Goal: Task Accomplishment & Management: Manage account settings

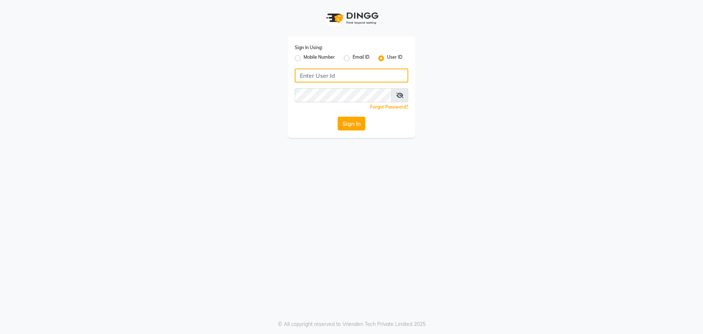
type input "kajol123"
click at [350, 123] on button "Sign In" at bounding box center [352, 123] width 28 height 14
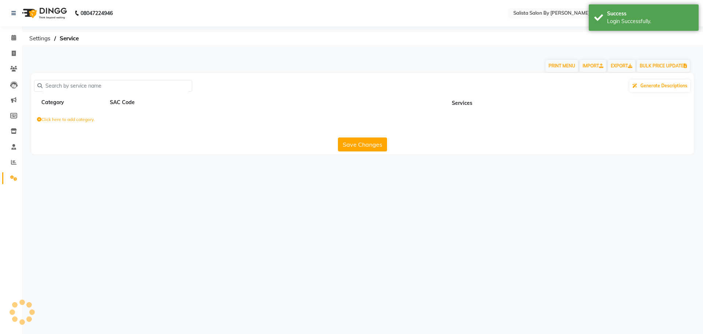
select select "en"
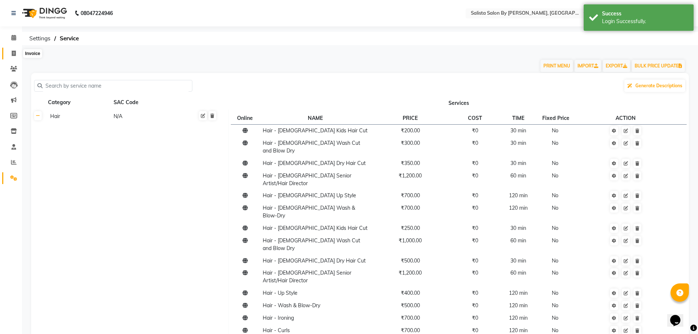
click at [10, 57] on span at bounding box center [13, 53] width 13 height 8
select select "6878"
select select "service"
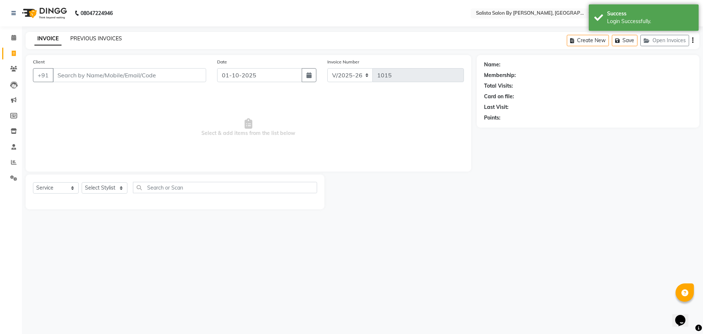
click at [86, 39] on link "PREVIOUS INVOICES" at bounding box center [96, 38] width 52 height 7
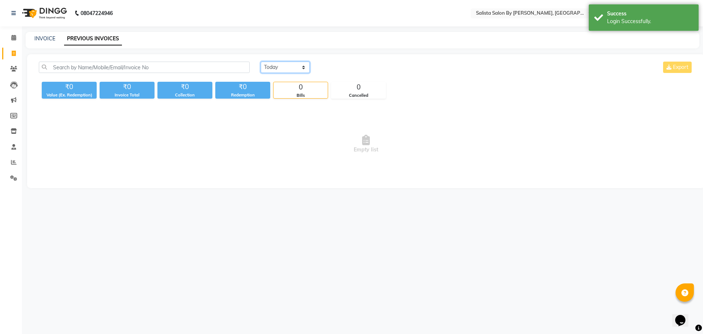
drag, startPoint x: 282, startPoint y: 66, endPoint x: 280, endPoint y: 72, distance: 6.5
click at [281, 67] on select "[DATE] [DATE] Custom Range" at bounding box center [285, 67] width 49 height 11
select select "range"
click at [261, 62] on select "[DATE] [DATE] Custom Range" at bounding box center [285, 67] width 49 height 11
click at [359, 69] on input "01-10-2025" at bounding box center [344, 67] width 51 height 10
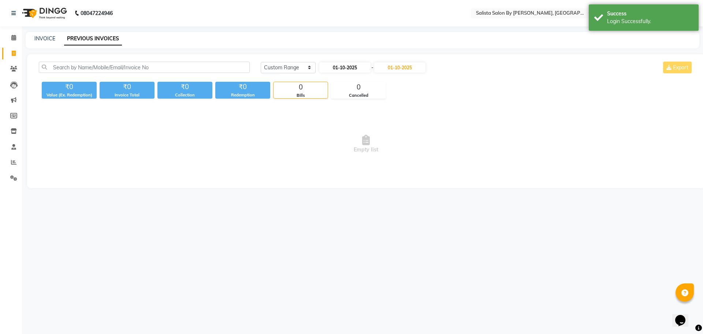
select select "10"
select select "2025"
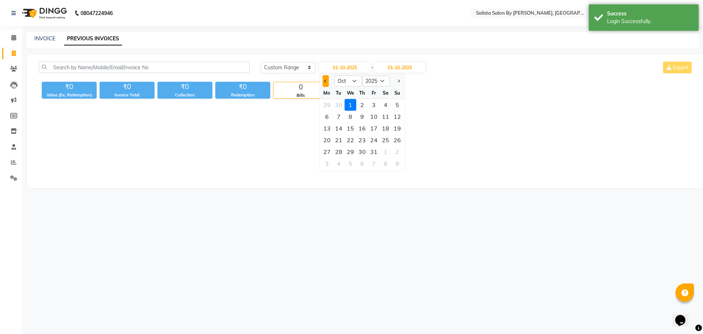
click at [324, 83] on button "Previous month" at bounding box center [326, 81] width 6 height 12
select select "9"
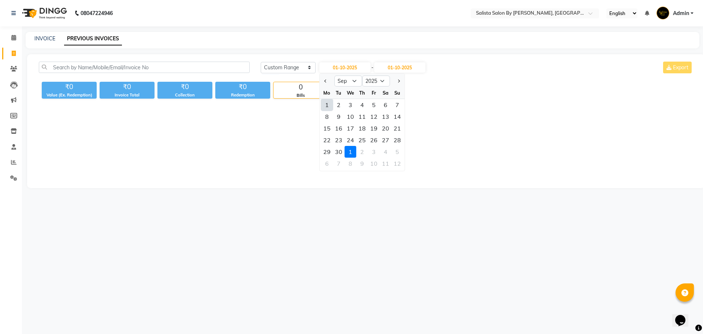
click at [325, 104] on div "1" at bounding box center [327, 105] width 12 height 12
type input "01-09-2025"
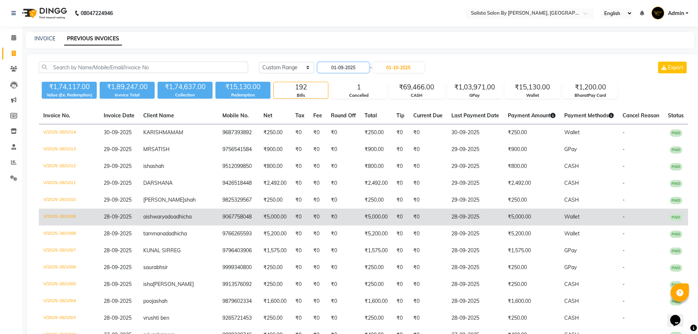
scroll to position [37, 0]
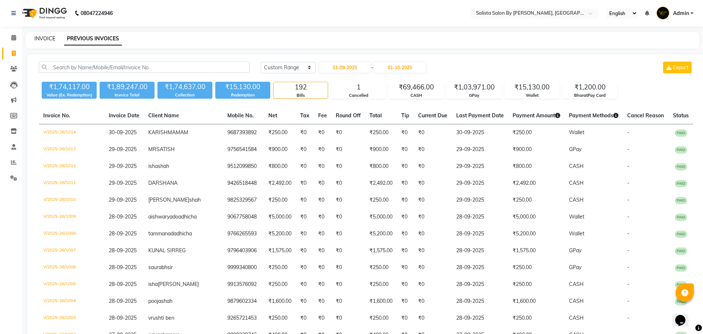
select select "6878"
select select "service"
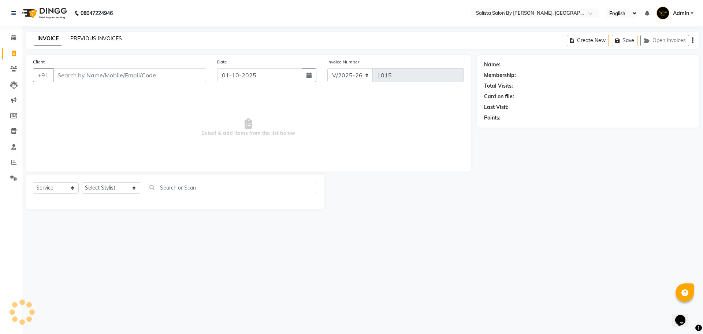
click at [111, 41] on link "PREVIOUS INVOICES" at bounding box center [96, 38] width 52 height 7
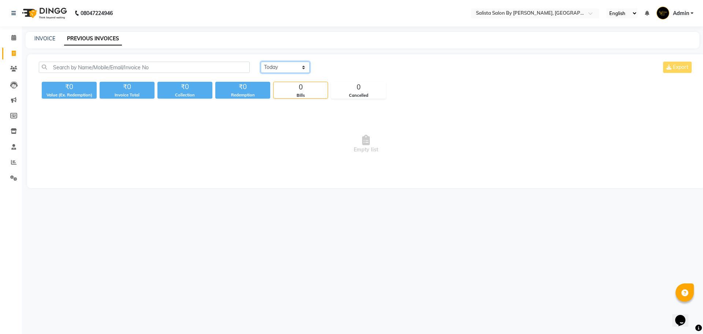
click at [266, 63] on select "[DATE] [DATE] Custom Range" at bounding box center [285, 67] width 49 height 11
select select "range"
click at [261, 62] on select "[DATE] [DATE] Custom Range" at bounding box center [285, 67] width 49 height 11
click at [340, 70] on input "01-10-2025" at bounding box center [344, 67] width 51 height 10
select select "10"
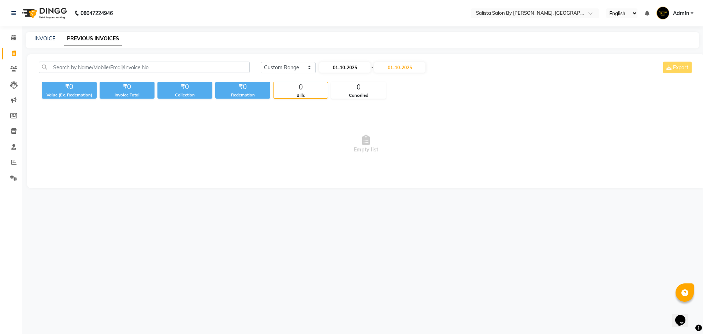
select select "2025"
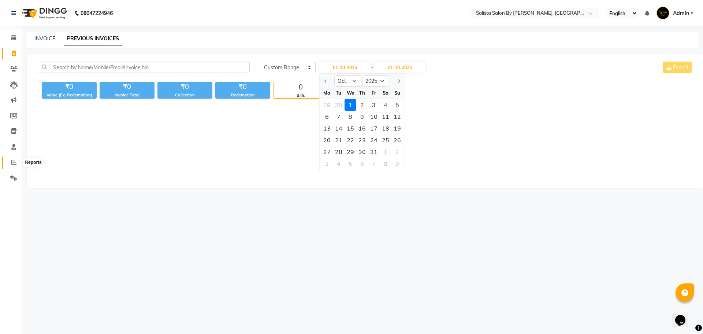
click at [10, 159] on span at bounding box center [13, 162] width 13 height 8
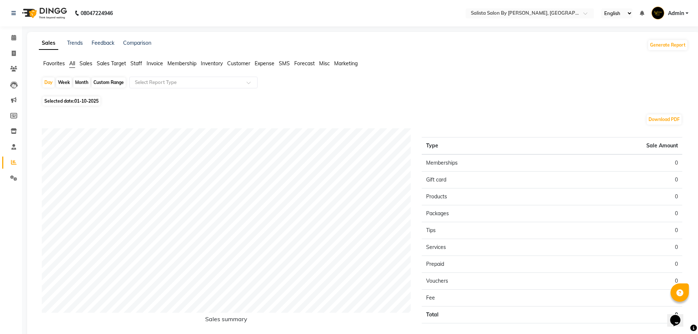
click at [52, 103] on span "Selected date: 01-10-2025" at bounding box center [71, 100] width 58 height 9
select select "10"
select select "2025"
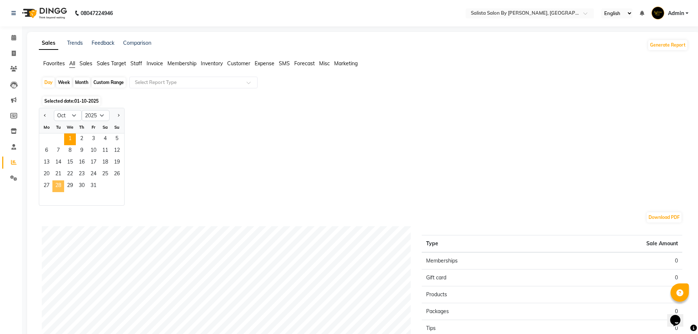
click at [60, 185] on span "28" at bounding box center [58, 186] width 12 height 12
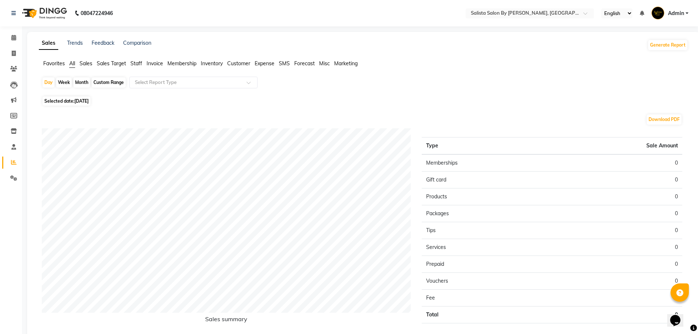
click at [69, 101] on span "Selected date: 28-10-2025" at bounding box center [66, 100] width 48 height 9
select select "10"
select select "2025"
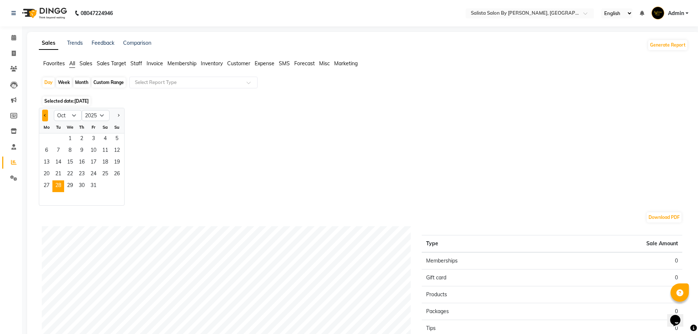
click at [48, 117] on button "Previous month" at bounding box center [45, 116] width 6 height 12
select select "9"
click at [116, 170] on span "28" at bounding box center [117, 175] width 12 height 12
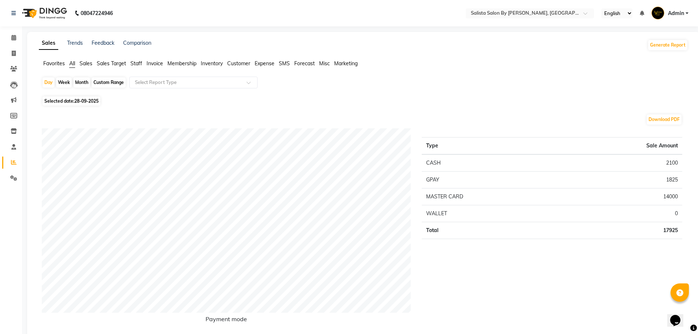
click at [60, 100] on span "Selected date: 28-09-2025" at bounding box center [71, 100] width 58 height 9
select select "9"
select select "2025"
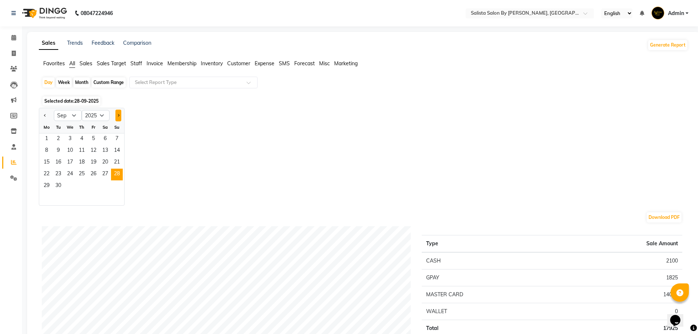
click at [120, 115] on button "Next month" at bounding box center [118, 116] width 6 height 12
select select "10"
click at [68, 137] on span "1" at bounding box center [70, 139] width 12 height 12
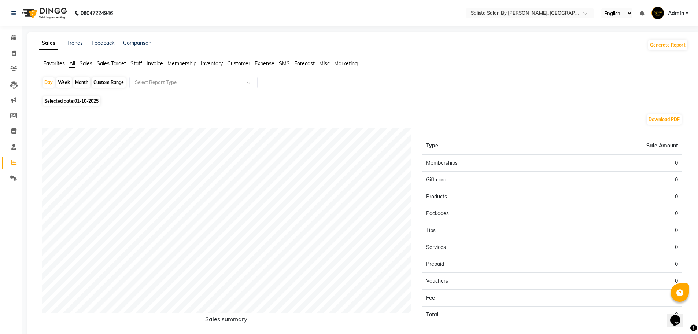
click at [63, 102] on span "Selected date: 01-10-2025" at bounding box center [71, 100] width 58 height 9
select select "10"
select select "2025"
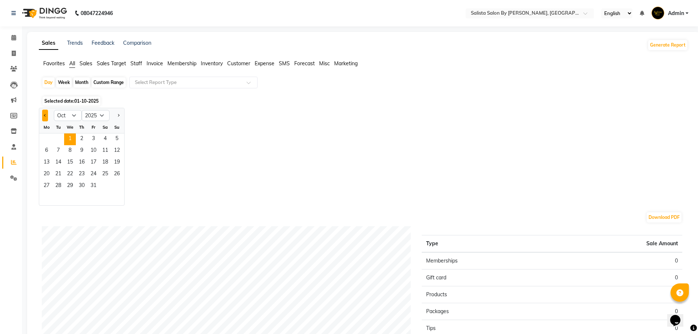
click at [44, 111] on button "Previous month" at bounding box center [45, 116] width 6 height 12
select select "9"
click at [60, 182] on span "30" at bounding box center [58, 186] width 12 height 12
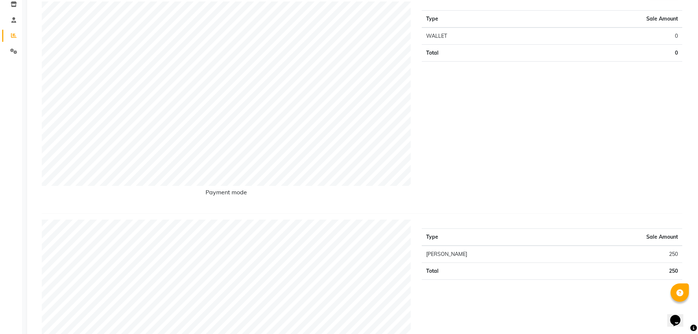
scroll to position [37, 0]
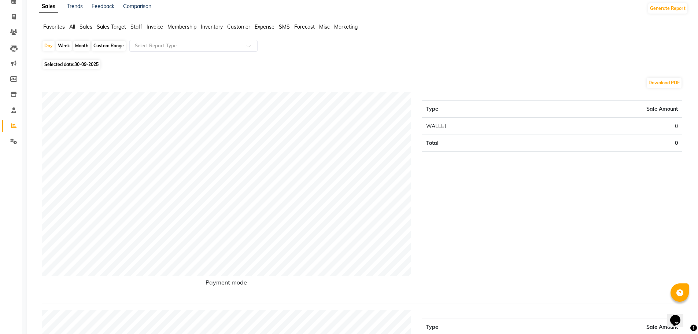
click at [96, 44] on div "Custom Range" at bounding box center [109, 46] width 34 height 10
select select "9"
select select "2025"
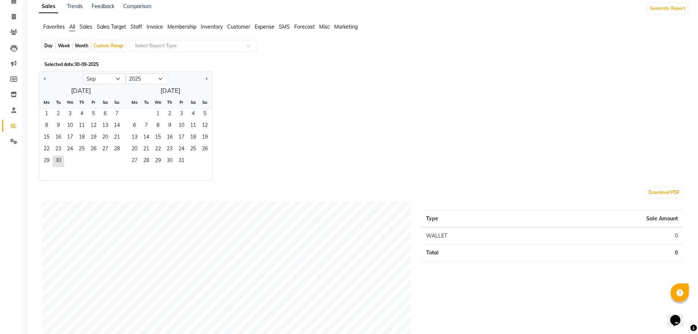
click at [87, 44] on div "Month" at bounding box center [81, 46] width 17 height 10
select select "9"
select select "2025"
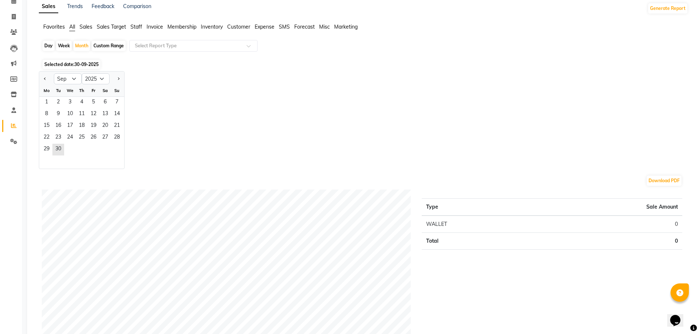
click at [41, 79] on div at bounding box center [46, 79] width 15 height 12
click at [44, 79] on button "Previous month" at bounding box center [45, 79] width 6 height 12
select select "8"
click at [93, 104] on span "1" at bounding box center [94, 103] width 12 height 12
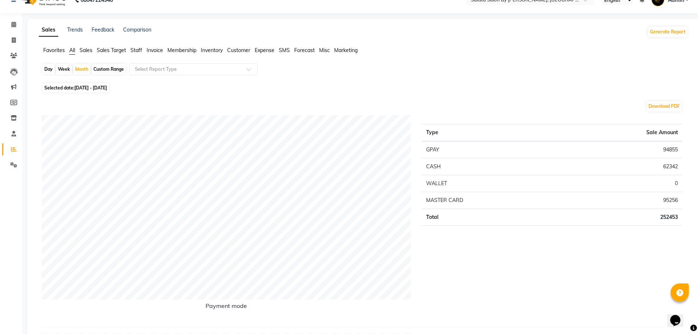
scroll to position [0, 0]
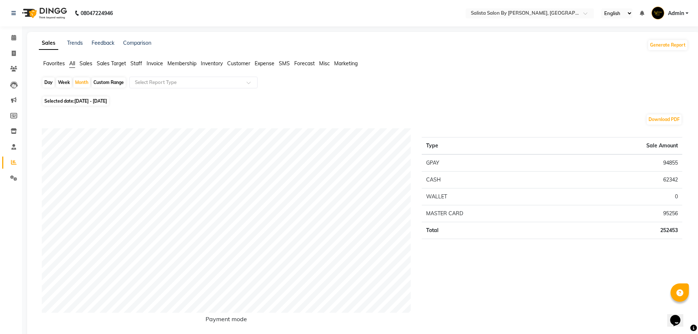
click at [92, 99] on span "01-08-2025 - 31-08-2025" at bounding box center [90, 100] width 33 height 5
select select "8"
select select "2025"
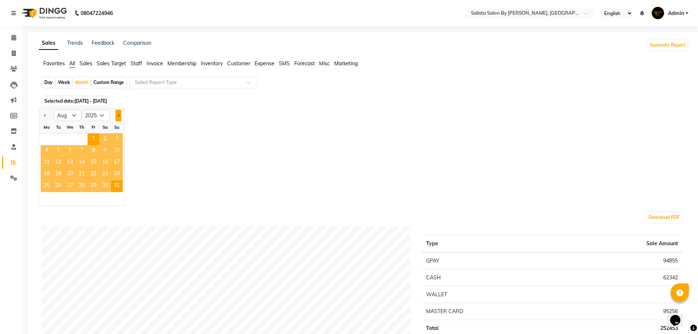
click at [116, 115] on button "Next month" at bounding box center [118, 116] width 6 height 12
select select "9"
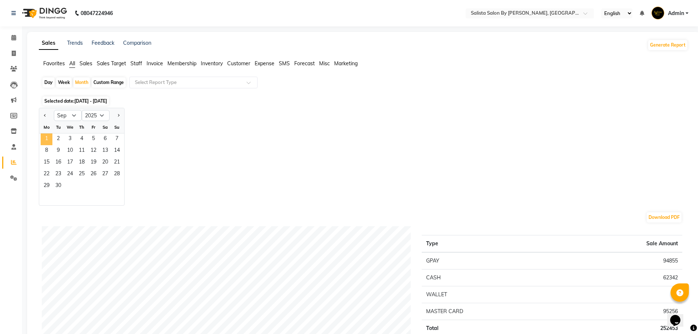
click at [45, 136] on span "1" at bounding box center [47, 139] width 12 height 12
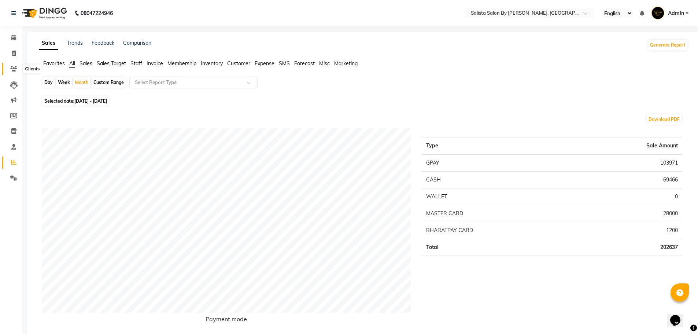
click at [16, 69] on icon at bounding box center [13, 68] width 7 height 5
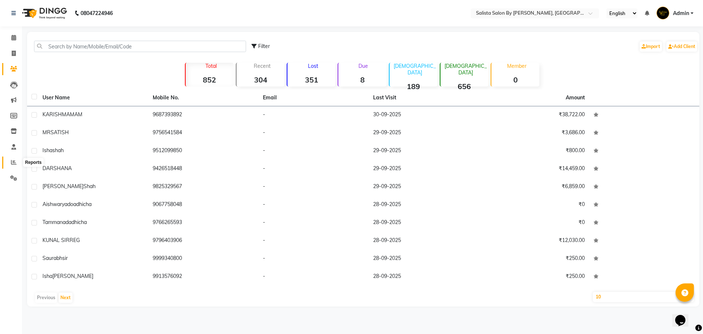
click at [13, 159] on span at bounding box center [13, 162] width 13 height 8
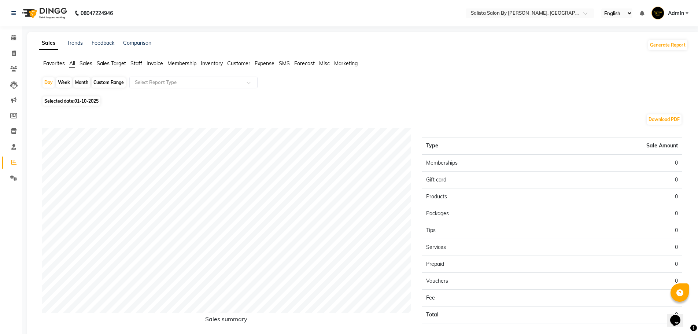
click at [62, 102] on span "Selected date: 01-10-2025" at bounding box center [71, 100] width 58 height 9
select select "10"
select select "2025"
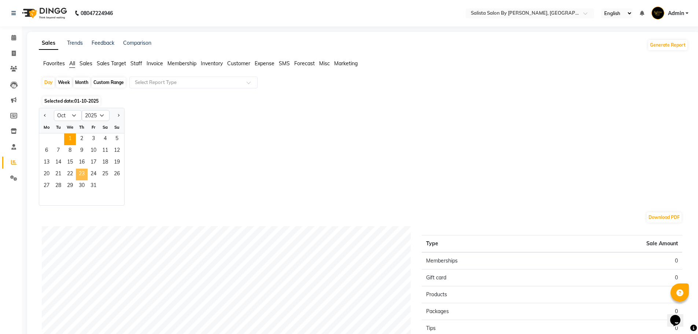
click at [79, 174] on span "23" at bounding box center [82, 175] width 12 height 12
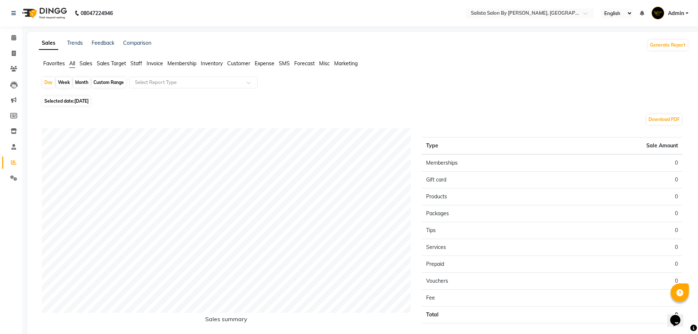
scroll to position [37, 0]
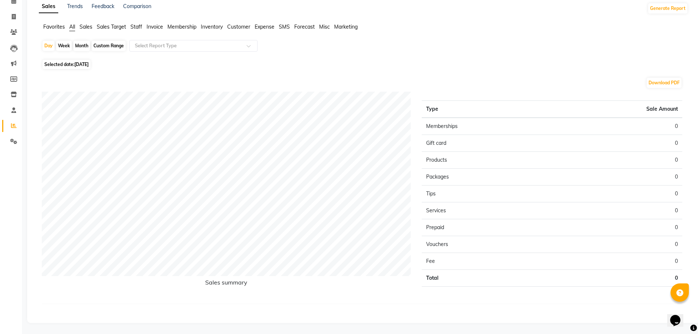
click at [73, 64] on span "Selected date: 23-10-2025" at bounding box center [66, 64] width 48 height 9
select select "10"
select select "2025"
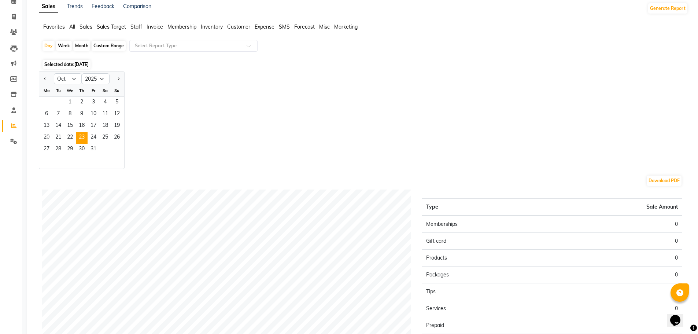
click at [41, 79] on div at bounding box center [46, 79] width 15 height 12
click at [44, 80] on button "Previous month" at bounding box center [45, 79] width 6 height 12
select select "9"
click at [56, 137] on span "23" at bounding box center [58, 138] width 12 height 12
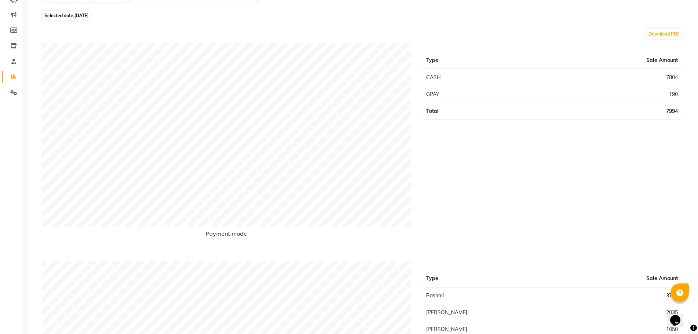
scroll to position [73, 0]
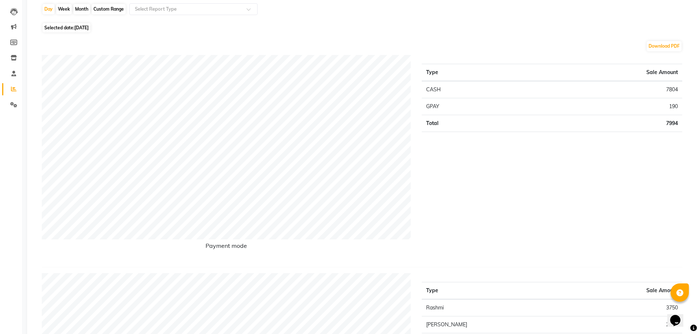
click at [106, 11] on div "Custom Range" at bounding box center [109, 9] width 34 height 10
select select "9"
select select "2025"
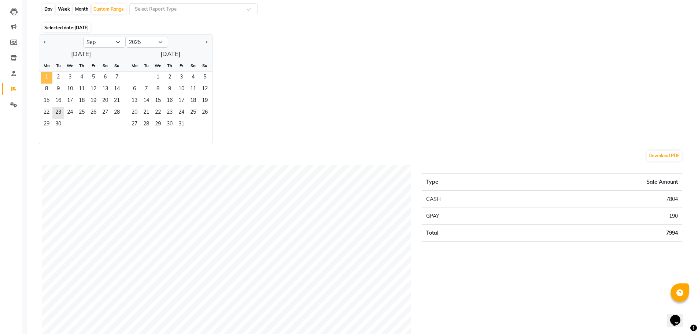
click at [44, 77] on span "1" at bounding box center [47, 78] width 12 height 12
click at [57, 128] on span "30" at bounding box center [58, 125] width 12 height 12
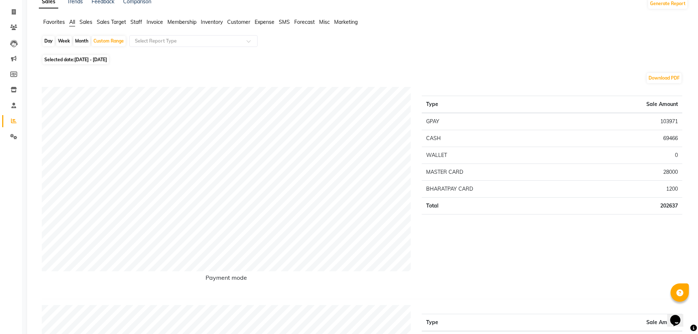
scroll to position [37, 0]
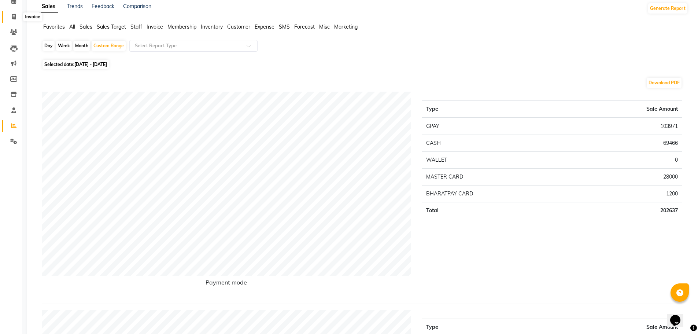
click at [7, 15] on link "Invoice" at bounding box center [11, 17] width 18 height 12
select select "service"
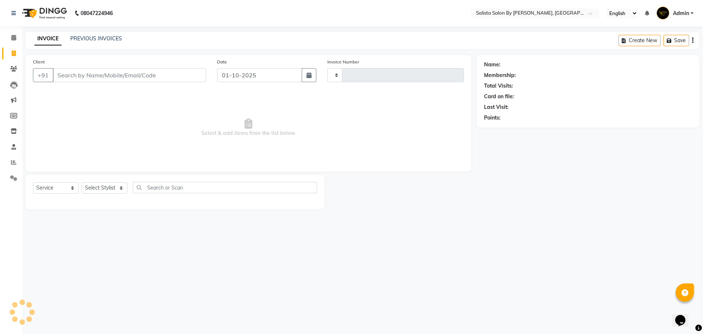
type input "1015"
select select "6878"
click at [85, 36] on link "PREVIOUS INVOICES" at bounding box center [96, 38] width 52 height 7
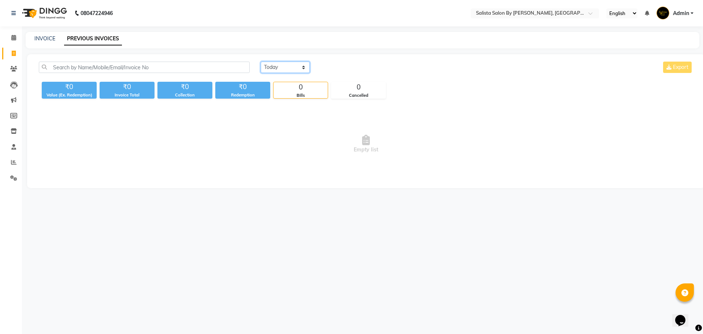
click at [296, 64] on select "[DATE] [DATE] Custom Range" at bounding box center [285, 67] width 49 height 11
select select "range"
click at [261, 62] on select "[DATE] [DATE] Custom Range" at bounding box center [285, 67] width 49 height 11
click at [333, 69] on input "01-10-2025" at bounding box center [344, 67] width 51 height 10
select select "10"
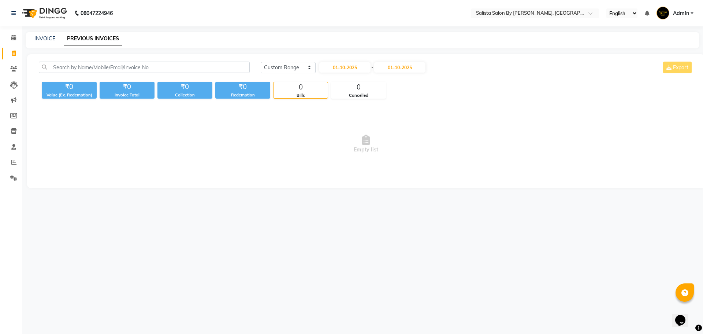
select select "2025"
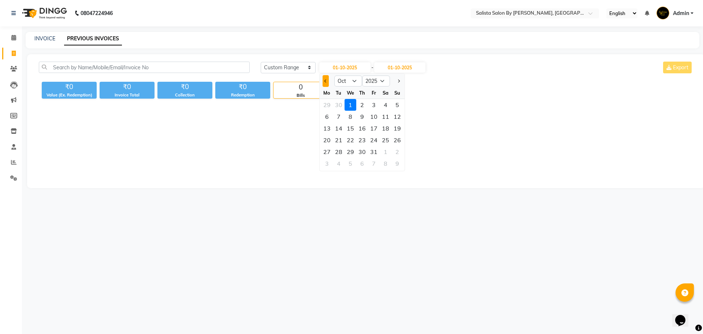
click at [325, 82] on button "Previous month" at bounding box center [326, 81] width 6 height 12
select select "9"
click at [326, 107] on div "1" at bounding box center [327, 105] width 12 height 12
type input "01-09-2025"
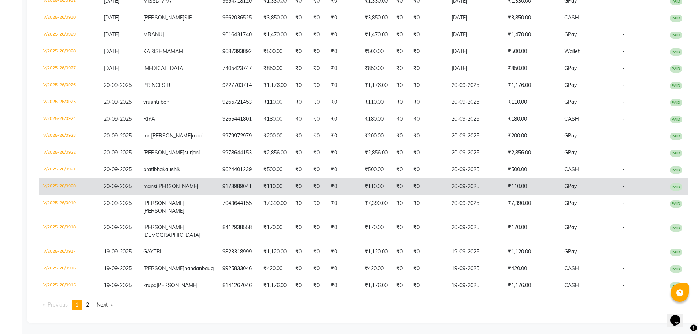
scroll to position [1891, 0]
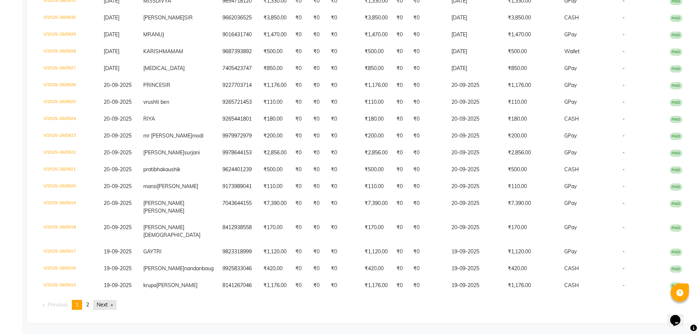
click at [110, 301] on link "Next page" at bounding box center [104, 305] width 23 height 10
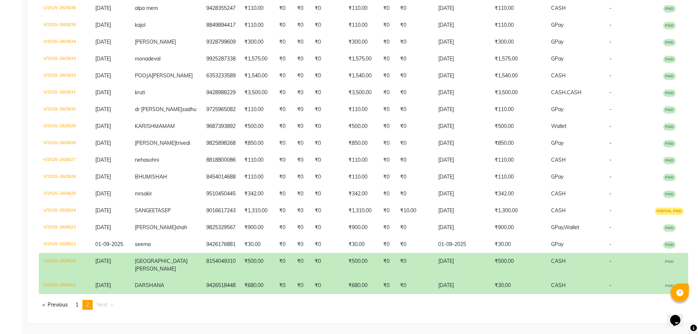
scroll to position [1806, 0]
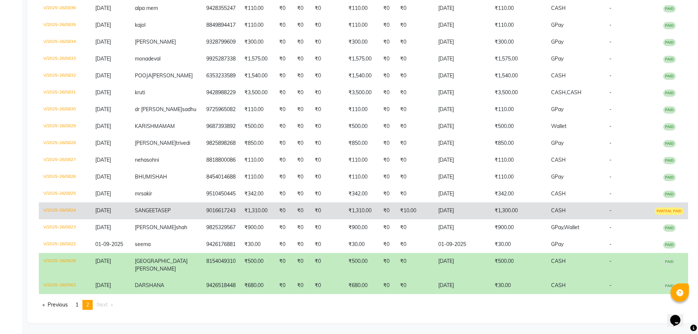
click at [319, 207] on td "₹0" at bounding box center [327, 210] width 34 height 17
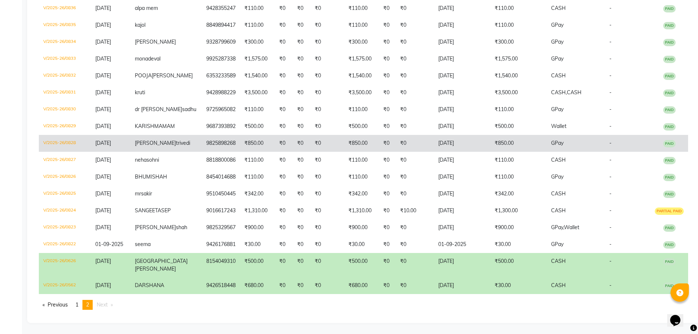
scroll to position [1770, 0]
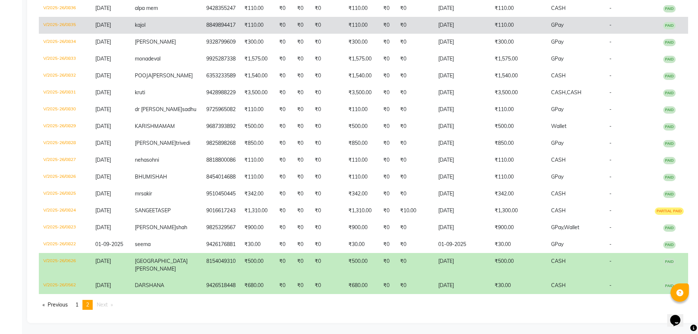
click at [202, 28] on td "8849894417" at bounding box center [221, 25] width 38 height 17
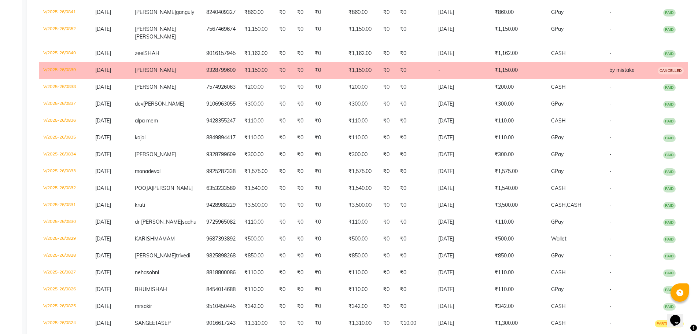
scroll to position [1440, 0]
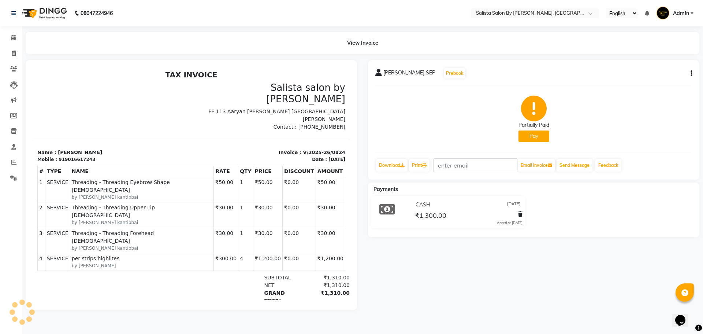
click at [530, 127] on div "Partially Paid" at bounding box center [534, 125] width 31 height 8
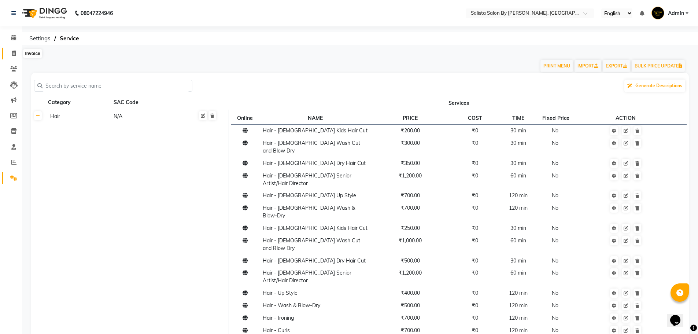
click at [9, 49] on span at bounding box center [13, 53] width 13 height 8
select select "service"
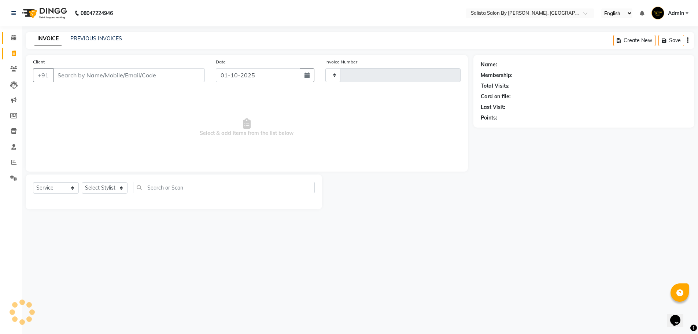
type input "1015"
select select "6878"
click at [85, 40] on link "PREVIOUS INVOICES" at bounding box center [96, 38] width 52 height 7
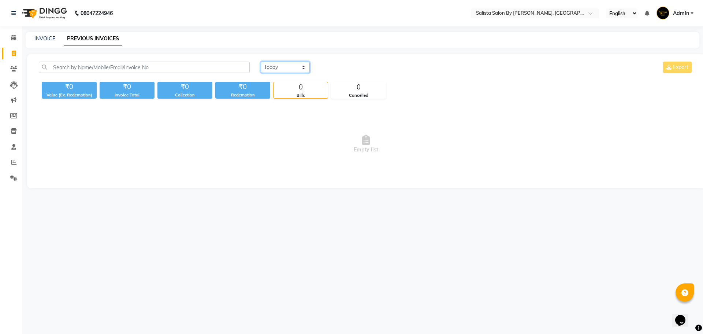
click at [295, 65] on select "[DATE] [DATE] Custom Range" at bounding box center [285, 67] width 49 height 11
select select "range"
click at [261, 62] on select "[DATE] [DATE] Custom Range" at bounding box center [285, 67] width 49 height 11
click at [343, 65] on input "01-10-2025" at bounding box center [344, 67] width 51 height 10
select select "10"
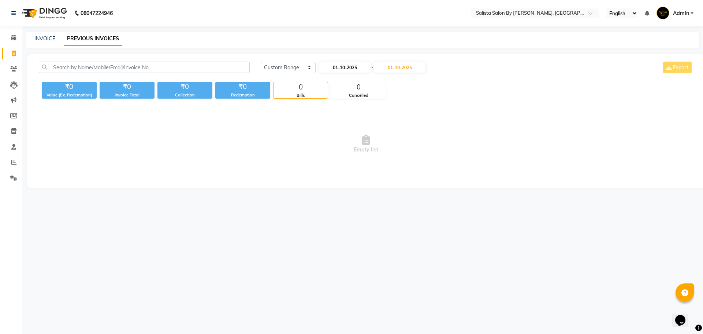
select select "2025"
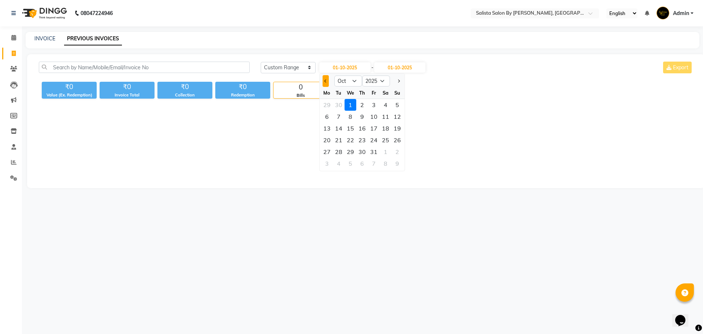
click at [327, 81] on span "Previous month" at bounding box center [325, 80] width 3 height 3
select select "9"
click at [363, 128] on div "18" at bounding box center [362, 128] width 12 height 12
type input "[DATE]"
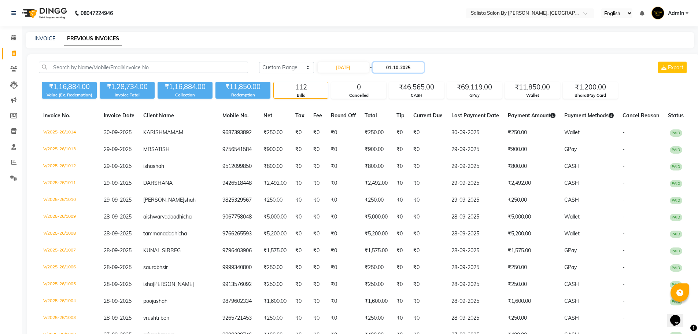
click at [413, 63] on input "01-10-2025" at bounding box center [398, 67] width 51 height 10
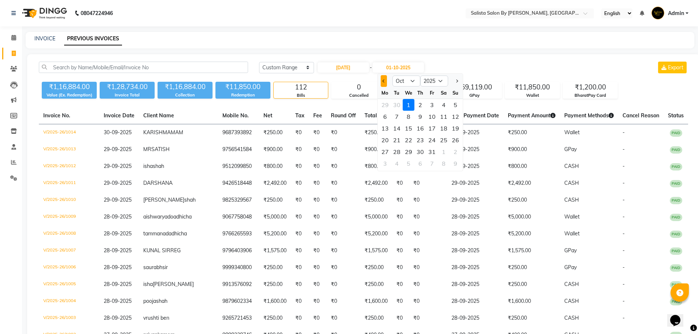
click at [382, 81] on span "Previous month" at bounding box center [383, 80] width 3 height 3
select select "9"
click at [422, 131] on div "18" at bounding box center [420, 128] width 12 height 12
type input "[DATE]"
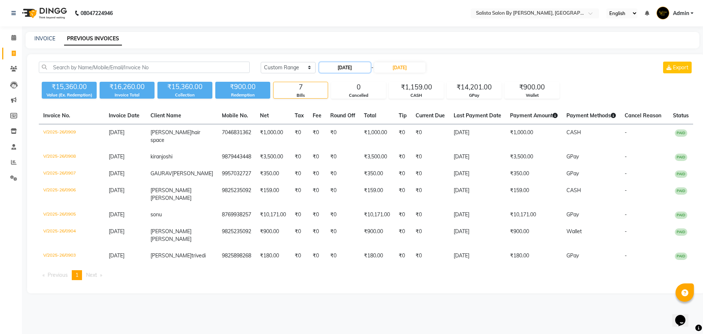
click at [348, 64] on input "[DATE]" at bounding box center [344, 67] width 51 height 10
select select "9"
select select "2025"
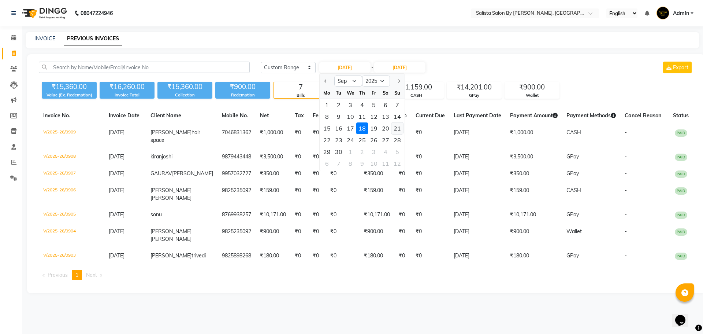
click at [399, 129] on div "21" at bounding box center [398, 128] width 12 height 12
type input "[DATE]"
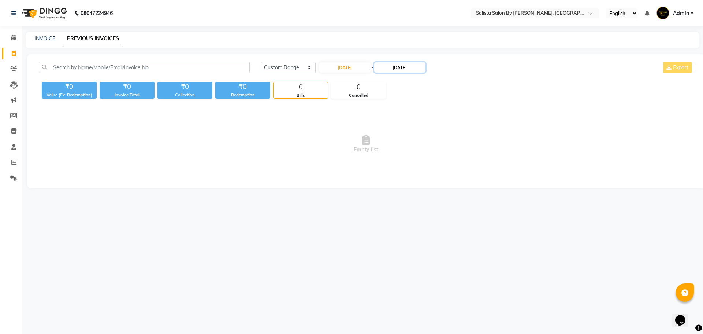
click at [421, 65] on input "[DATE]" at bounding box center [399, 67] width 51 height 10
click at [456, 127] on div "21" at bounding box center [457, 128] width 12 height 12
type input "[DATE]"
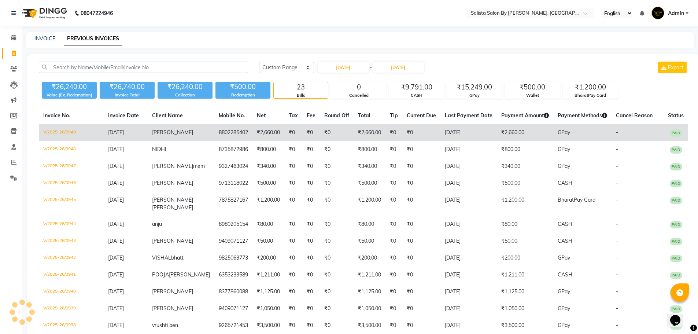
click at [445, 129] on td "[DATE]" at bounding box center [468, 132] width 56 height 17
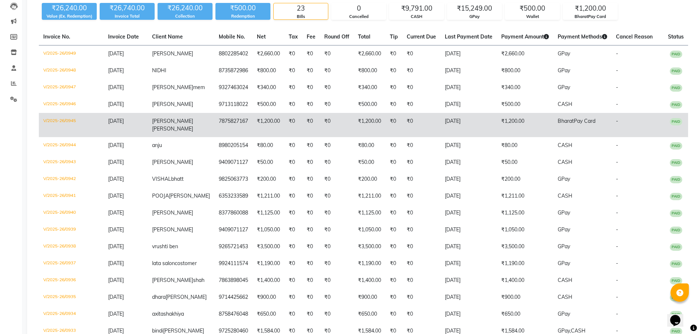
scroll to position [42, 0]
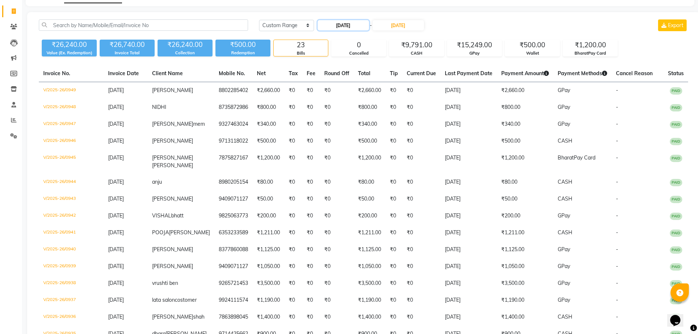
click at [348, 26] on input "[DATE]" at bounding box center [343, 25] width 51 height 10
select select "9"
select select "2025"
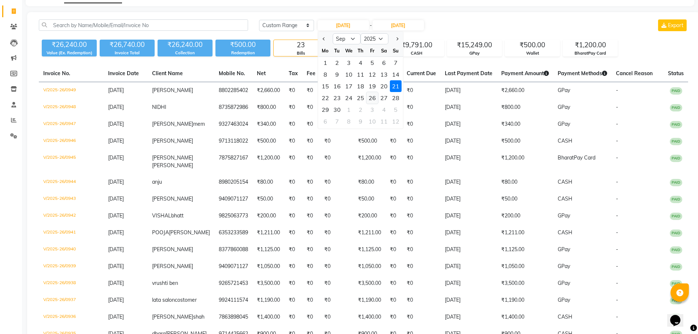
click at [374, 97] on div "26" at bounding box center [372, 98] width 12 height 12
type input "26-09-2025"
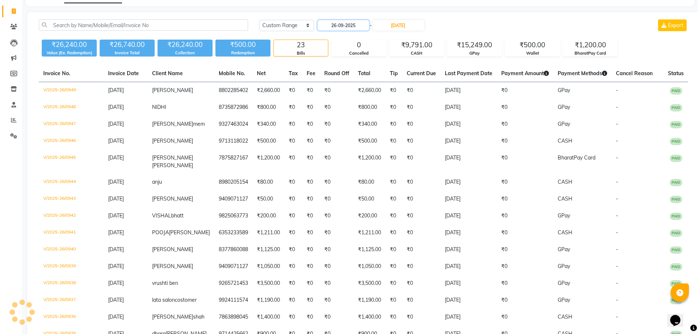
scroll to position [0, 0]
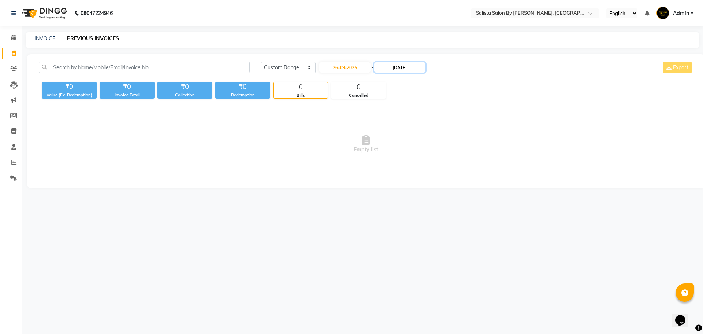
click at [399, 71] on input "[DATE]" at bounding box center [399, 67] width 51 height 10
click at [434, 138] on div "26" at bounding box center [434, 140] width 12 height 12
type input "26-09-2025"
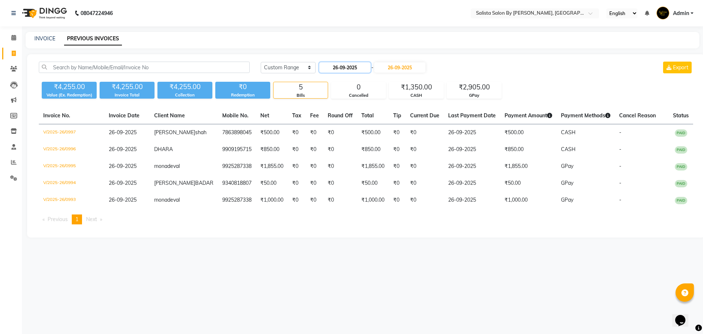
click at [336, 67] on input "26-09-2025" at bounding box center [344, 67] width 51 height 10
select select "9"
select select "2025"
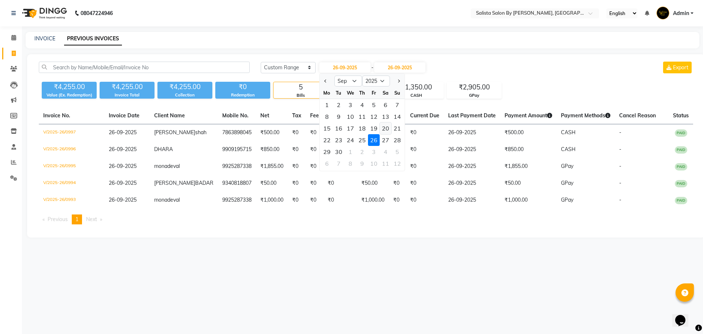
click at [391, 131] on div "20" at bounding box center [386, 128] width 12 height 12
type input "20-09-2025"
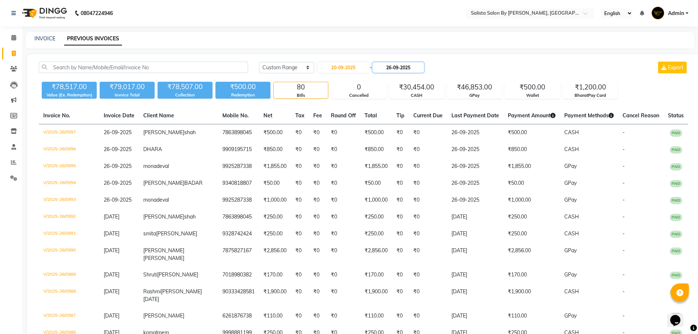
click at [400, 66] on input "26-09-2025" at bounding box center [398, 67] width 51 height 10
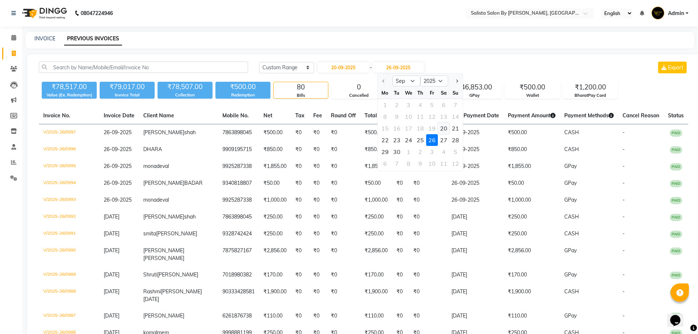
click at [444, 127] on div "20" at bounding box center [444, 128] width 12 height 12
type input "20-09-2025"
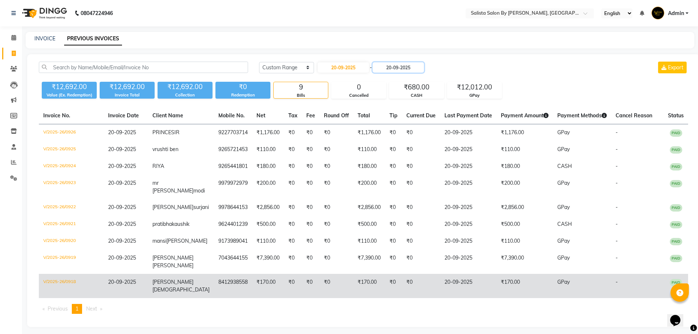
scroll to position [26, 0]
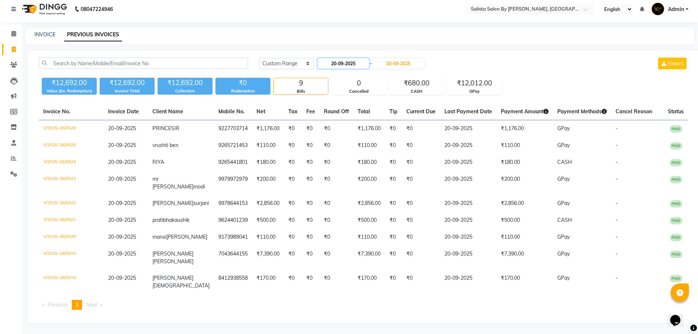
click at [353, 58] on input "20-09-2025" at bounding box center [343, 63] width 51 height 10
select select "9"
select select "2025"
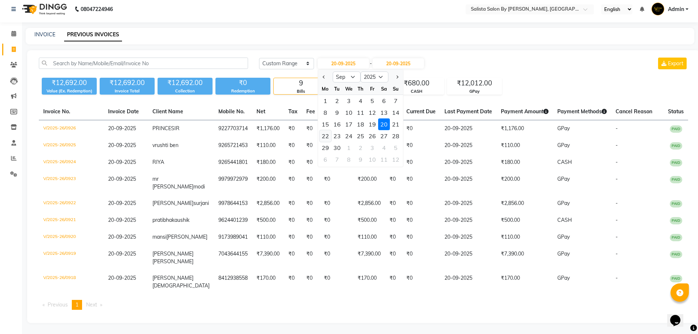
click at [327, 130] on div "22" at bounding box center [325, 136] width 12 height 12
type input "[DATE]"
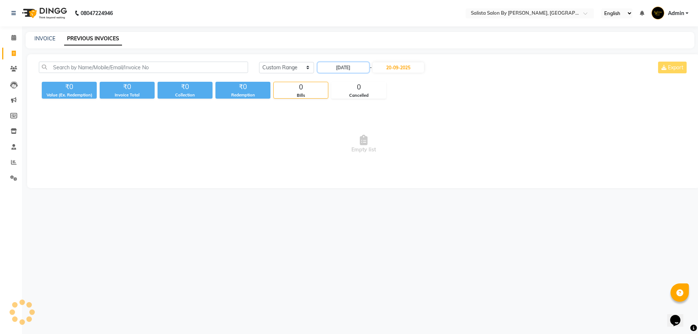
scroll to position [0, 0]
click at [407, 69] on input "20-09-2025" at bounding box center [399, 67] width 51 height 10
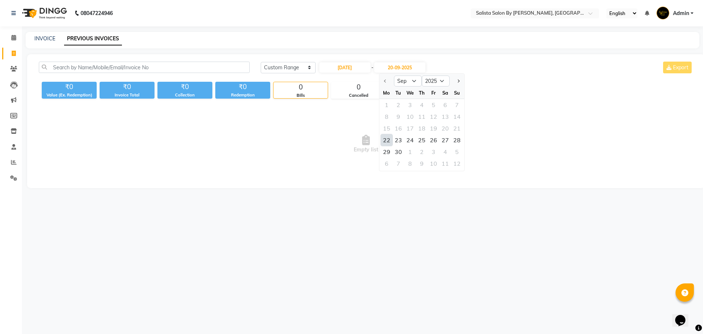
click at [391, 138] on div "22" at bounding box center [387, 140] width 12 height 12
type input "[DATE]"
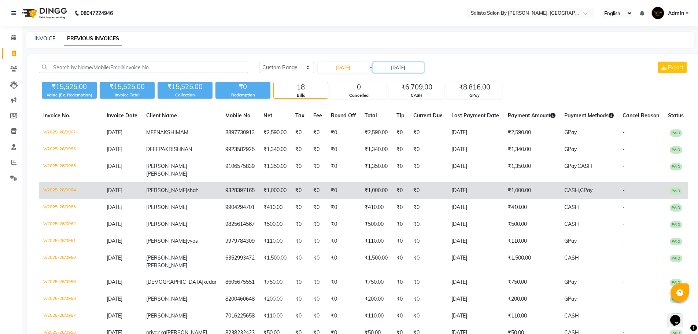
scroll to position [37, 0]
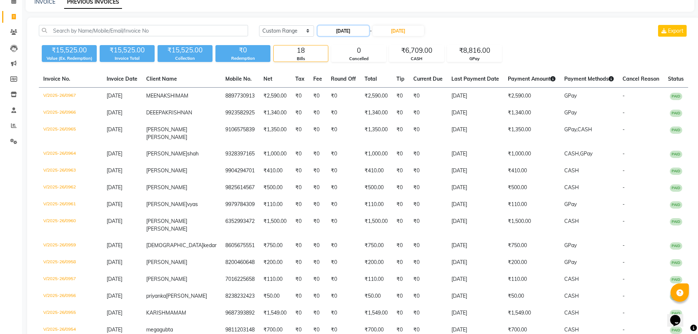
click at [364, 32] on input "[DATE]" at bounding box center [343, 31] width 51 height 10
select select "9"
select select "2025"
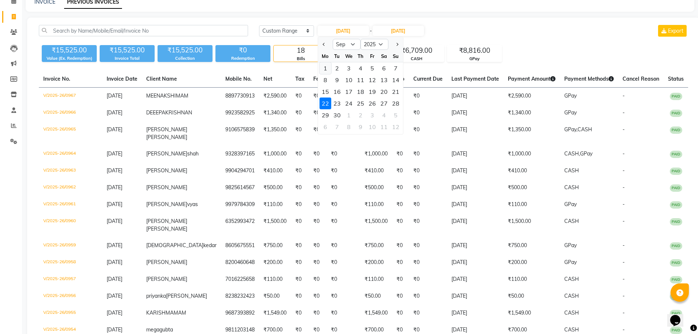
click at [326, 72] on div "1" at bounding box center [325, 68] width 12 height 12
type input "01-09-2025"
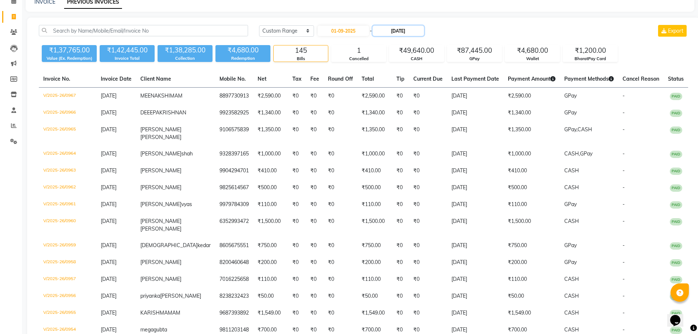
click at [403, 26] on input "[DATE]" at bounding box center [398, 31] width 51 height 10
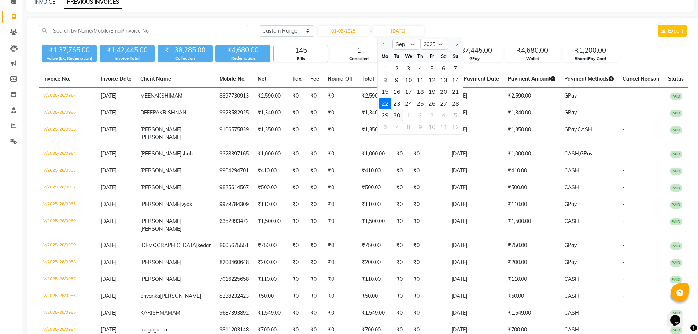
click at [395, 110] on div "30" at bounding box center [397, 115] width 12 height 12
type input "30-09-2025"
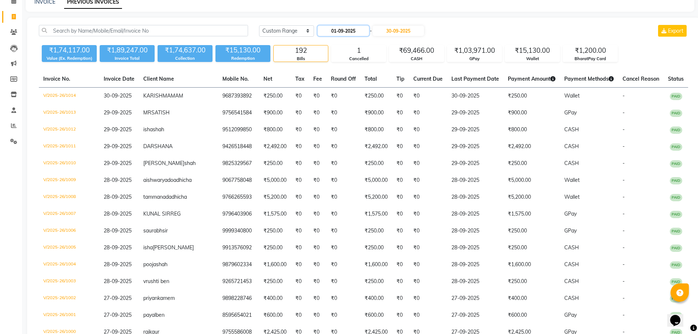
click at [338, 30] on input "01-09-2025" at bounding box center [343, 31] width 51 height 10
select select "9"
select select "2025"
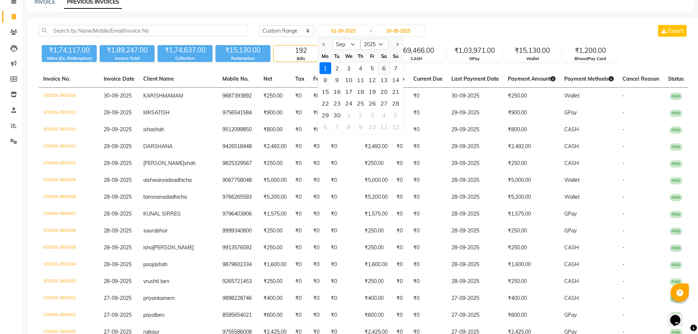
click at [380, 70] on div "6" at bounding box center [384, 68] width 12 height 12
type input "[DATE]"
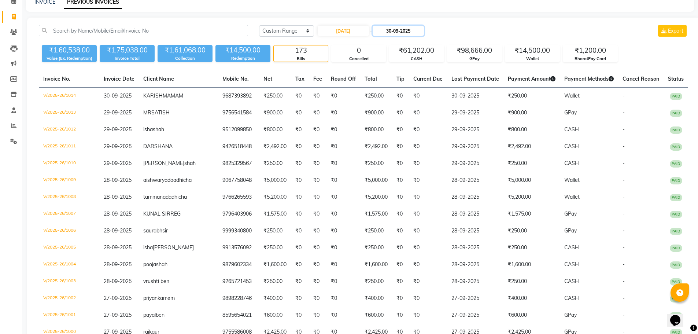
click at [404, 31] on input "30-09-2025" at bounding box center [398, 31] width 51 height 10
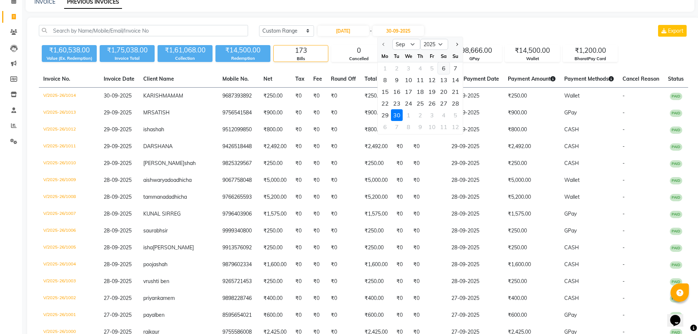
click at [444, 69] on div "6" at bounding box center [444, 68] width 12 height 12
type input "[DATE]"
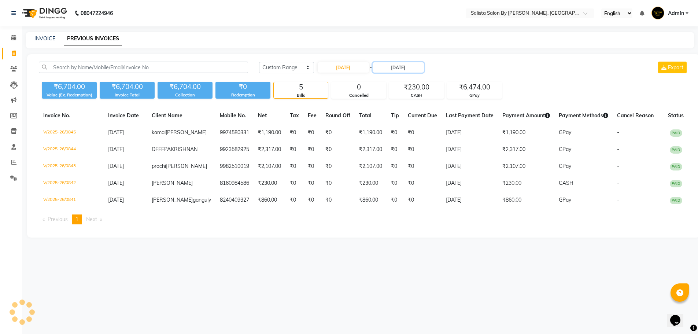
scroll to position [0, 0]
click at [344, 67] on input "[DATE]" at bounding box center [344, 67] width 51 height 10
select select "9"
select select "2025"
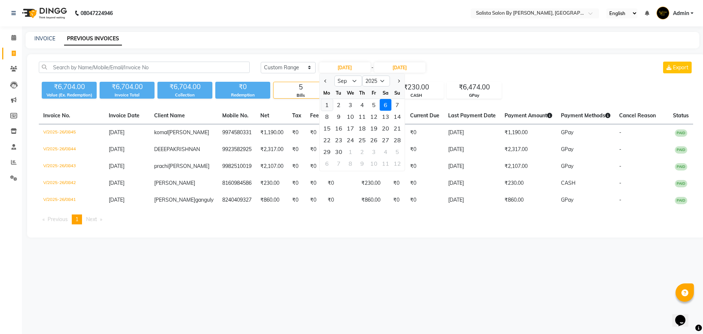
click at [325, 103] on div "1" at bounding box center [327, 105] width 12 height 12
type input "01-09-2025"
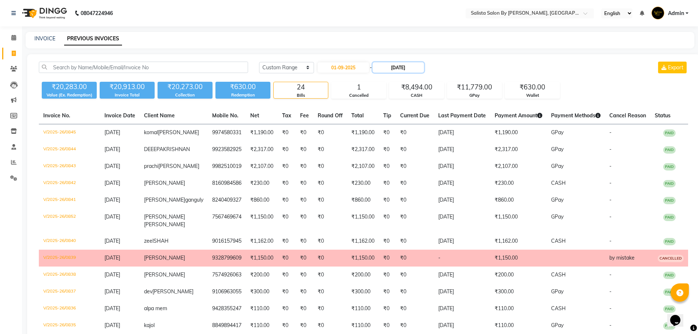
click at [415, 68] on input "[DATE]" at bounding box center [398, 67] width 51 height 10
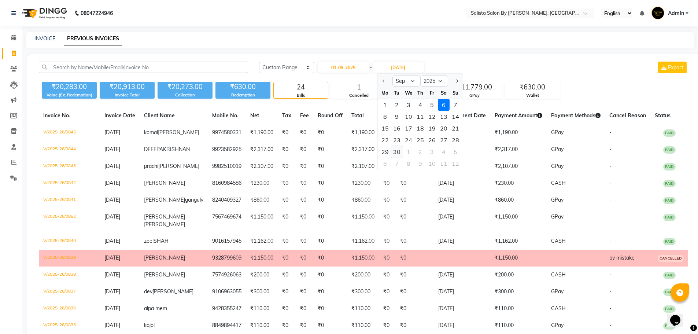
click at [398, 149] on div "30" at bounding box center [397, 152] width 12 height 12
type input "30-09-2025"
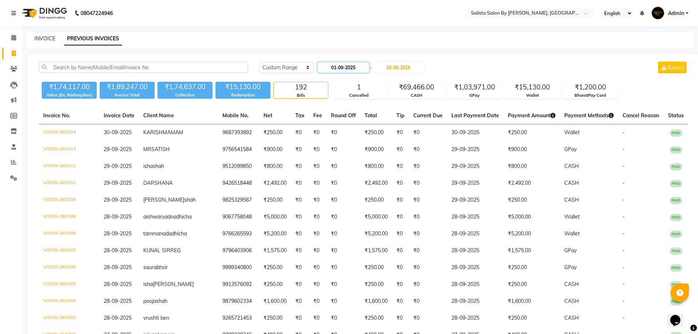
click at [359, 66] on input "01-09-2025" at bounding box center [343, 67] width 51 height 10
select select "9"
select select "2025"
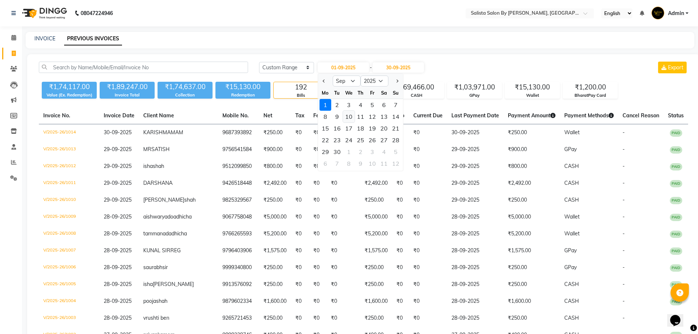
click at [349, 116] on div "10" at bounding box center [349, 117] width 12 height 12
type input "10-09-2025"
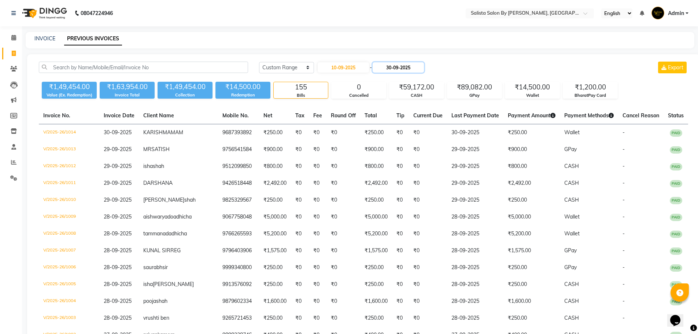
click at [390, 66] on input "30-09-2025" at bounding box center [398, 67] width 51 height 10
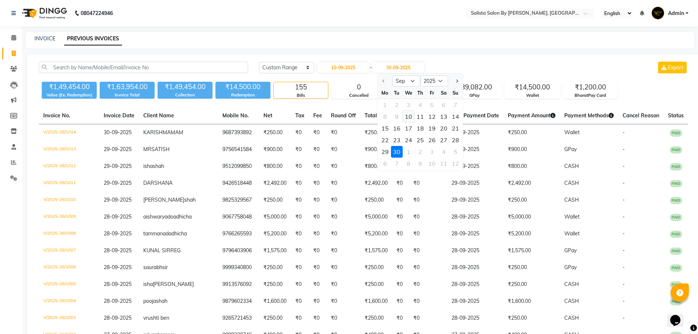
click at [404, 119] on div "10" at bounding box center [409, 117] width 12 height 12
type input "10-09-2025"
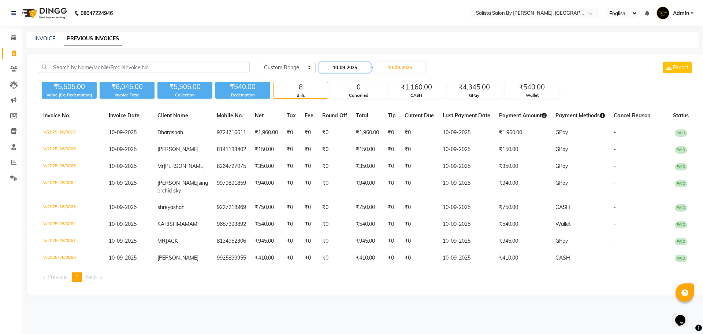
click at [338, 63] on input "10-09-2025" at bounding box center [344, 67] width 51 height 10
select select "9"
select select "2025"
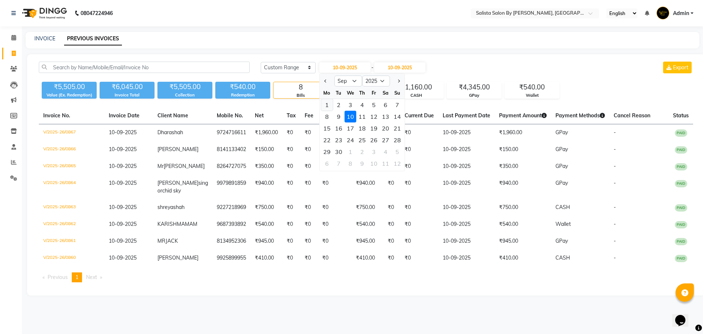
click at [326, 109] on div "1" at bounding box center [327, 105] width 12 height 12
type input "01-09-2025"
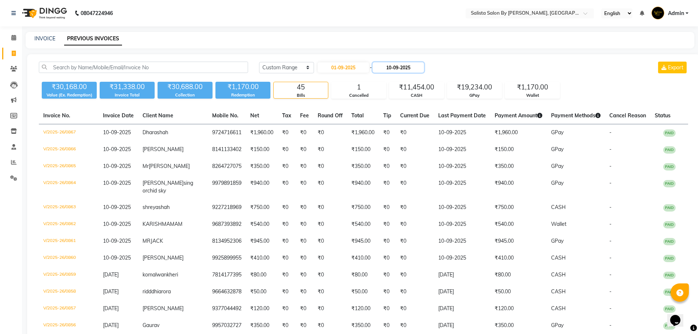
click at [397, 64] on input "10-09-2025" at bounding box center [398, 67] width 51 height 10
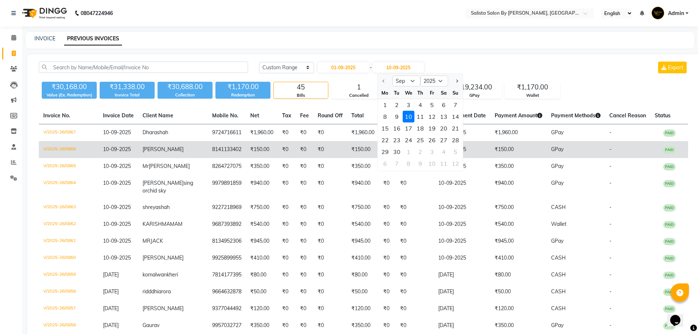
click at [399, 147] on div "30" at bounding box center [397, 152] width 12 height 12
type input "30-09-2025"
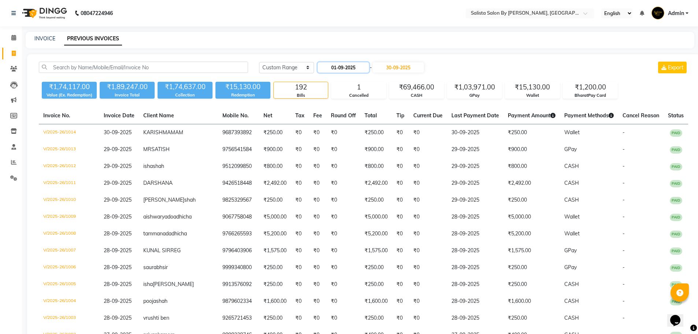
click at [336, 69] on input "01-09-2025" at bounding box center [343, 67] width 51 height 10
select select "9"
select select "2025"
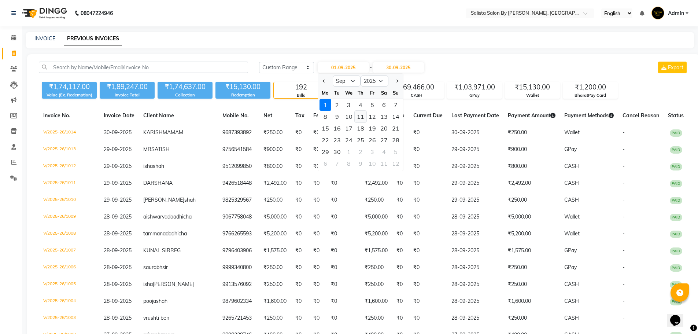
click at [357, 116] on div "11" at bounding box center [361, 117] width 12 height 12
type input "[DATE]"
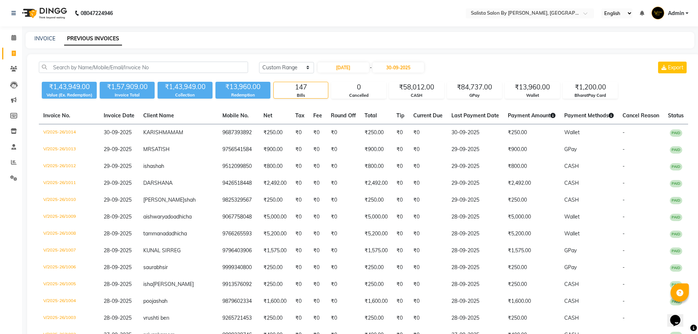
click at [396, 62] on div "[DATE] - [DATE]" at bounding box center [371, 68] width 108 height 12
click at [400, 71] on input "30-09-2025" at bounding box center [398, 67] width 51 height 10
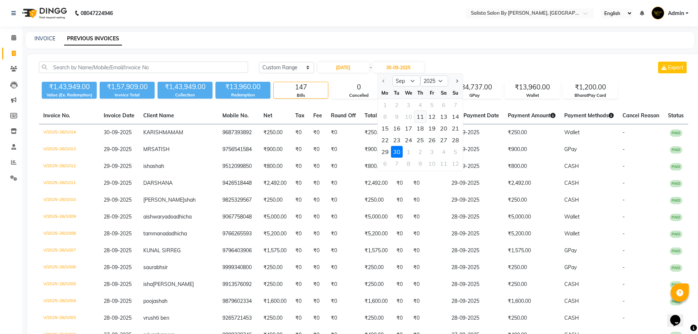
click at [419, 115] on div "11" at bounding box center [420, 117] width 12 height 12
type input "[DATE]"
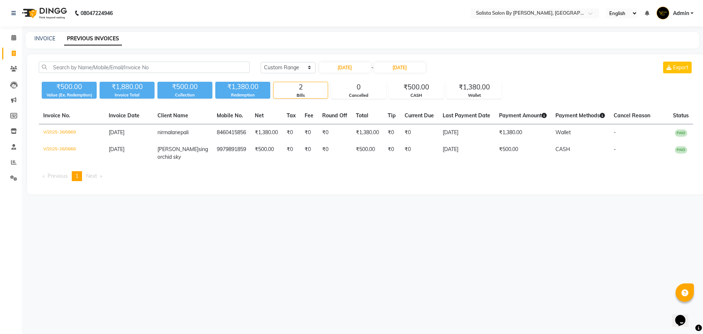
click at [345, 60] on div "[DATE] [DATE] Custom Range [DATE] - [DATE] Export ₹500.00 Value (Ex. Redemption…" at bounding box center [366, 124] width 678 height 140
click at [346, 62] on div "[DATE] - [DATE]" at bounding box center [373, 68] width 108 height 12
click at [358, 71] on input "[DATE]" at bounding box center [344, 67] width 51 height 10
select select "9"
select select "2025"
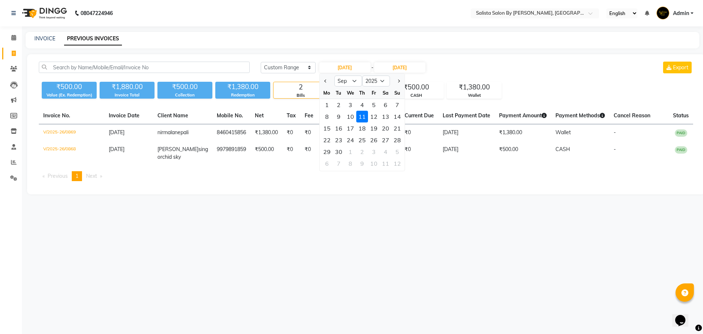
drag, startPoint x: 327, startPoint y: 106, endPoint x: 339, endPoint y: 96, distance: 15.3
click at [328, 106] on div "1" at bounding box center [327, 105] width 12 height 12
type input "01-09-2025"
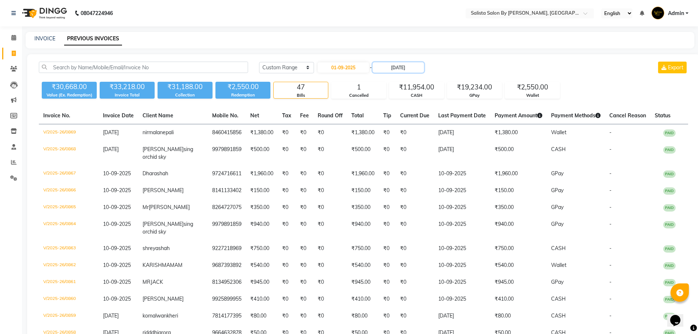
drag, startPoint x: 404, startPoint y: 65, endPoint x: 403, endPoint y: 73, distance: 7.4
click at [404, 66] on input "[DATE]" at bounding box center [398, 67] width 51 height 10
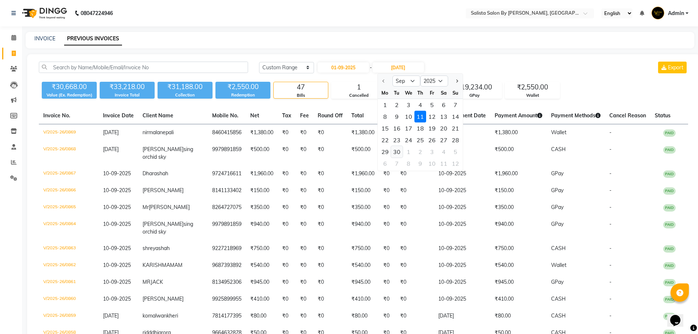
click at [400, 152] on div "30" at bounding box center [397, 152] width 12 height 12
type input "30-09-2025"
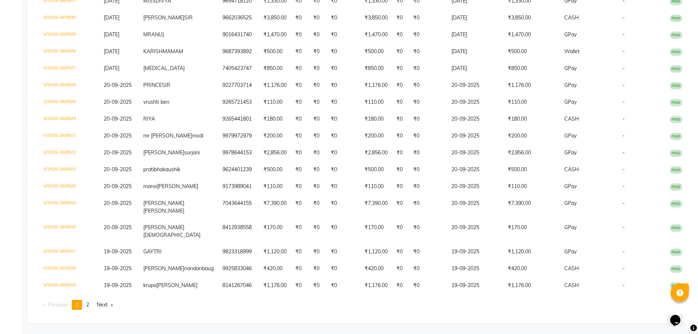
scroll to position [1891, 0]
click at [108, 304] on link "Next page" at bounding box center [104, 305] width 23 height 10
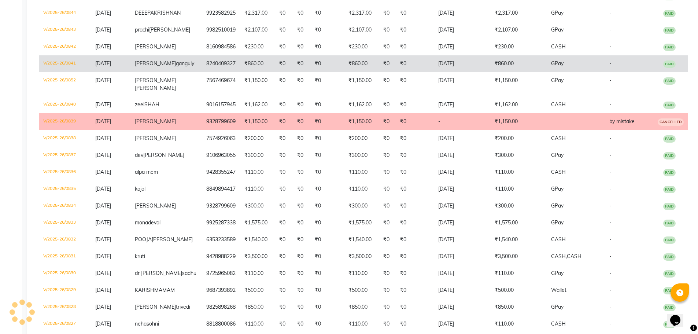
scroll to position [1539, 0]
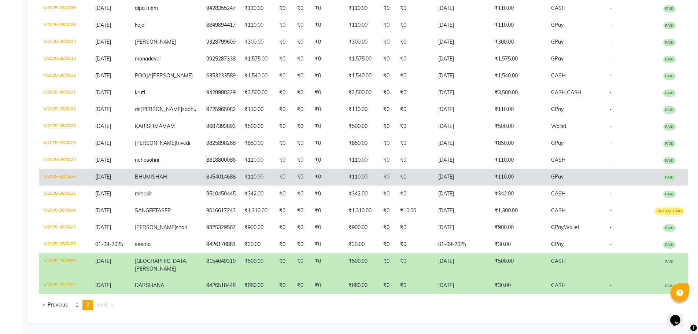
scroll to position [1806, 0]
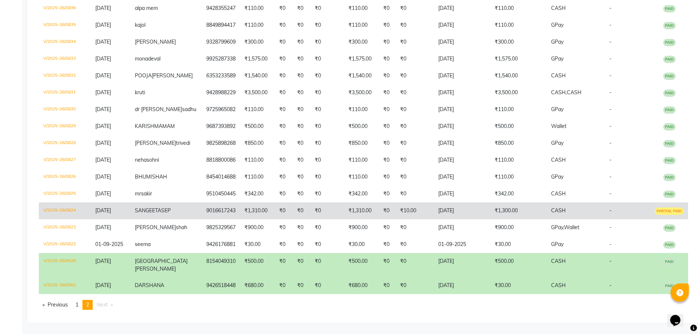
click at [434, 209] on td "[DATE]" at bounding box center [462, 210] width 56 height 17
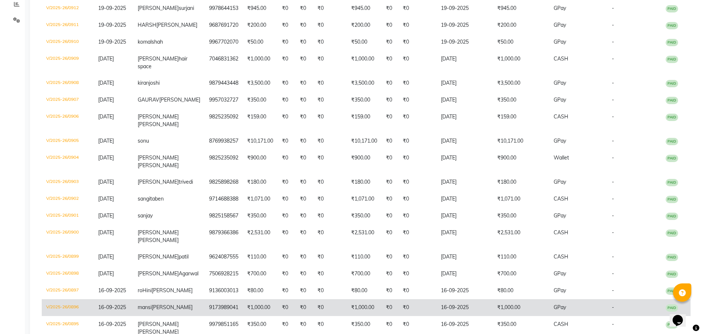
scroll to position [0, 0]
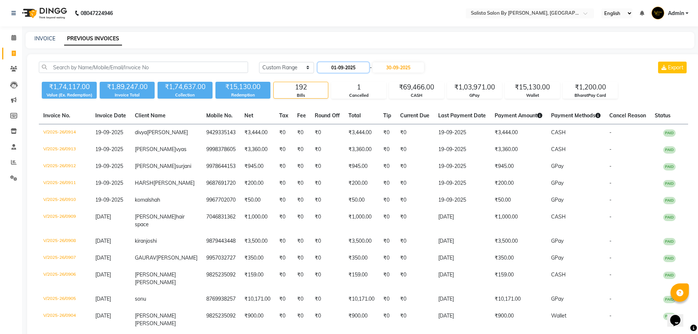
click at [351, 71] on input "01-09-2025" at bounding box center [343, 67] width 51 height 10
select select "9"
select select "2025"
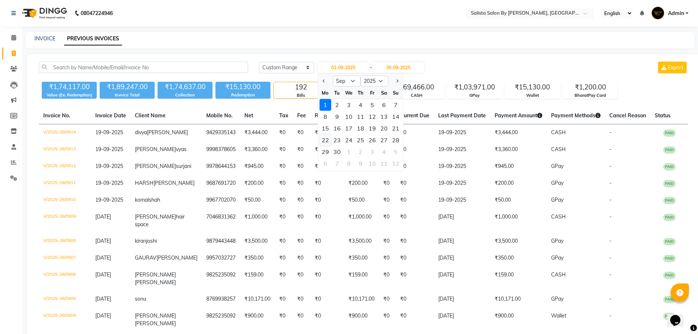
click at [325, 141] on div "22" at bounding box center [325, 140] width 12 height 12
type input "[DATE]"
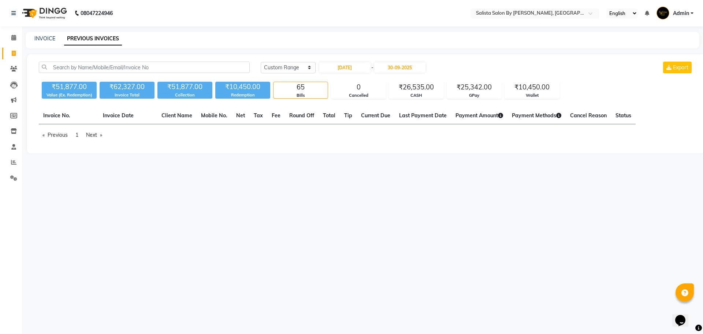
click at [401, 62] on div "[DATE] - [DATE]" at bounding box center [373, 68] width 108 height 12
click at [401, 62] on input "30-09-2025" at bounding box center [399, 67] width 51 height 10
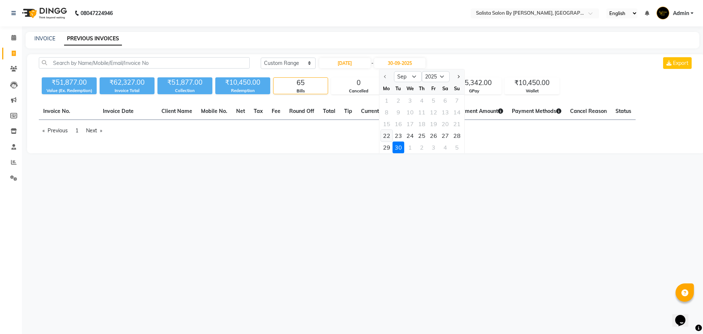
click at [389, 132] on div "22" at bounding box center [387, 136] width 12 height 12
type input "[DATE]"
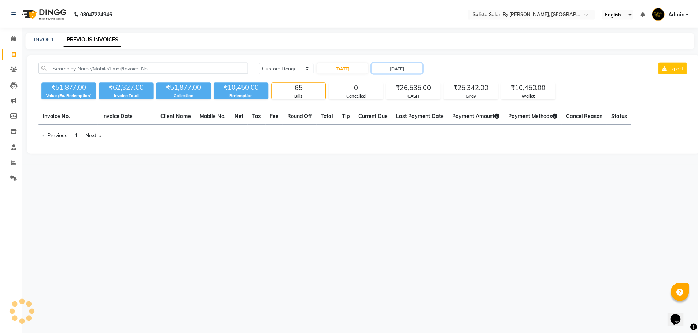
scroll to position [0, 0]
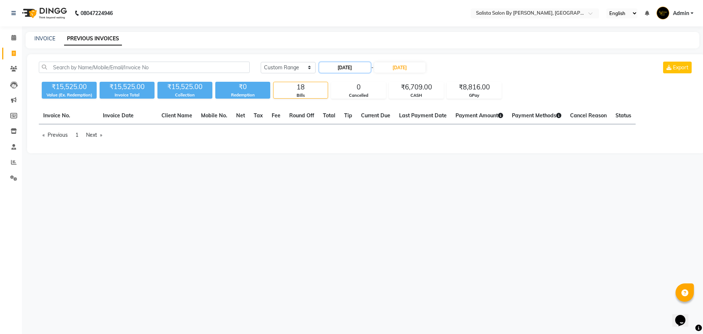
click at [348, 64] on input "[DATE]" at bounding box center [344, 67] width 51 height 10
select select "9"
select select "2025"
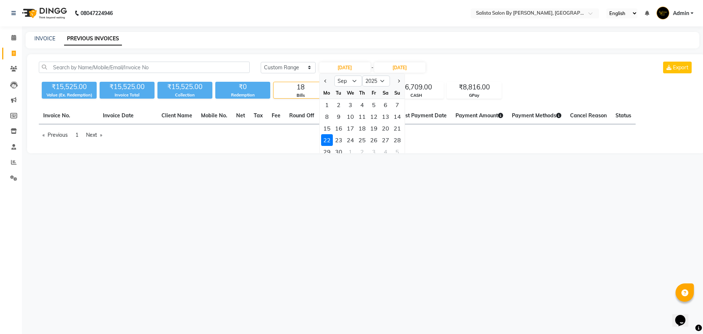
click at [299, 201] on div "08047224946 Select Location × Salista Salon By [PERSON_NAME], Club O7 Road [PER…" at bounding box center [351, 167] width 703 height 334
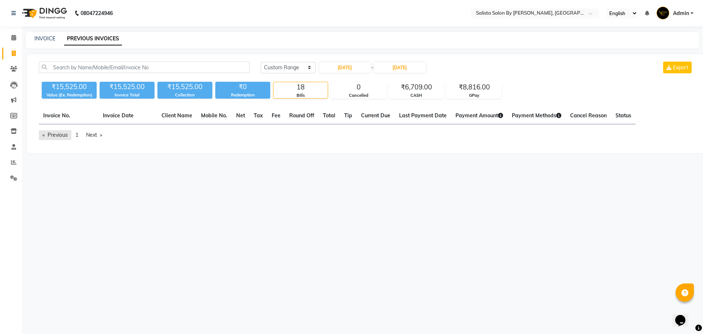
click at [54, 132] on link "Previous page" at bounding box center [55, 135] width 33 height 10
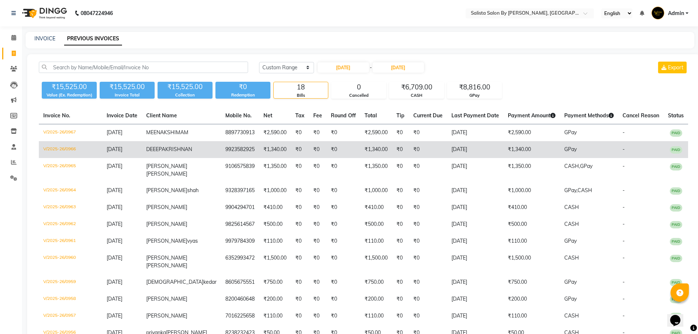
drag, startPoint x: 162, startPoint y: 167, endPoint x: 217, endPoint y: 18, distance: 159.5
click at [165, 152] on span "KRISHNAN" at bounding box center [178, 149] width 27 height 7
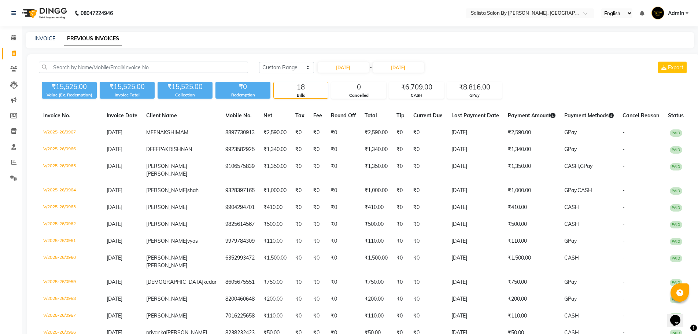
click at [543, 68] on div "[DATE] [DATE] Custom Range [DATE] - [DATE] Export" at bounding box center [473, 68] width 429 height 12
click at [545, 65] on div "[DATE] [DATE] Custom Range [DATE] - [DATE] Export" at bounding box center [473, 68] width 429 height 12
click at [545, 66] on div "[DATE] [DATE] Custom Range [DATE] - [DATE] Export" at bounding box center [473, 68] width 429 height 12
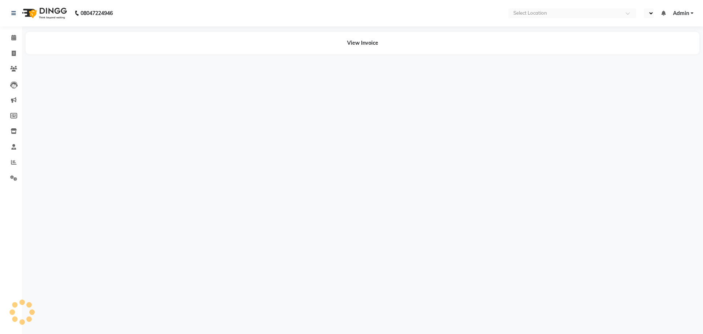
select select "en"
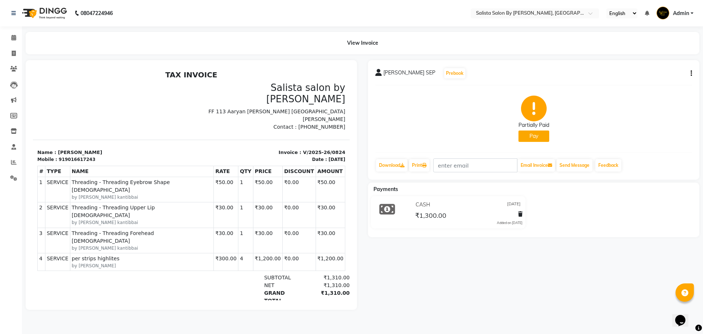
click at [532, 136] on button "Pay" at bounding box center [534, 135] width 31 height 11
select select "1"
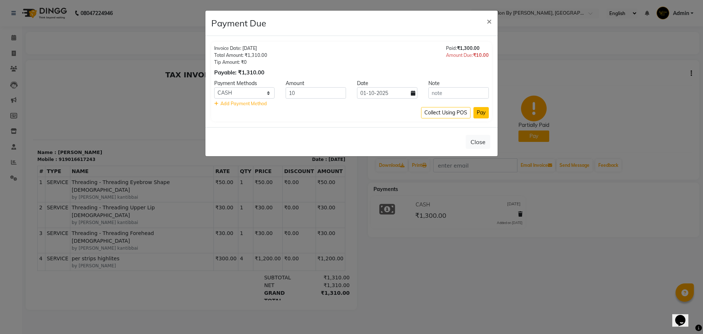
click at [482, 108] on button "Pay" at bounding box center [481, 112] width 15 height 11
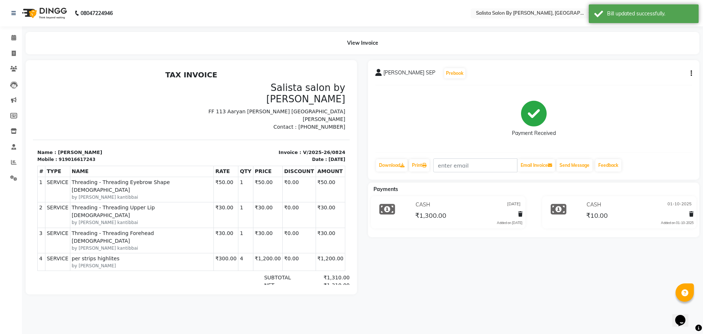
click at [603, 208] on div "CASH 01-10-2025" at bounding box center [639, 204] width 109 height 11
click at [692, 212] on icon at bounding box center [691, 213] width 4 height 5
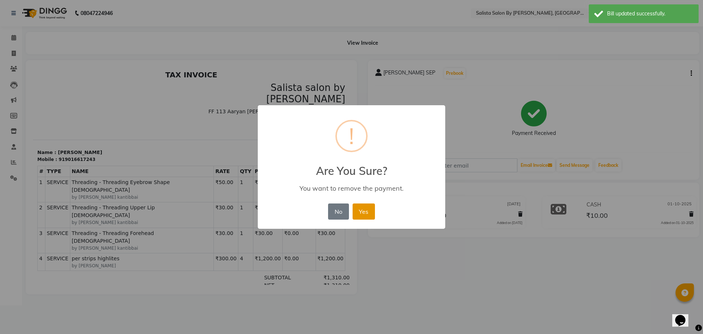
click at [367, 217] on button "Yes" at bounding box center [364, 211] width 22 height 16
